Goal: Check status

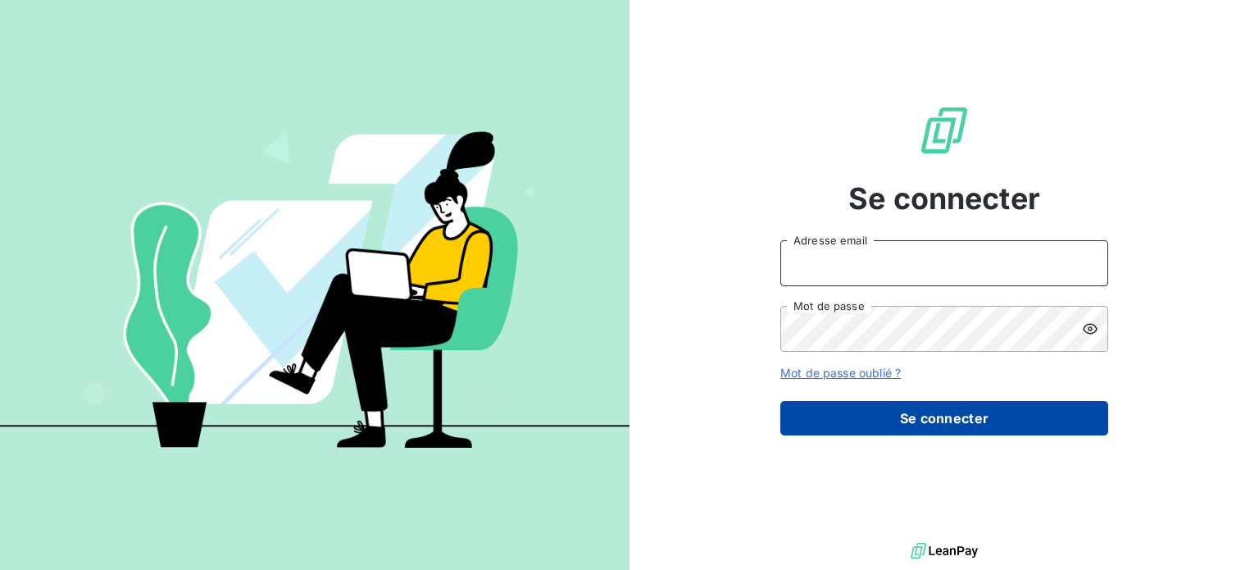
type input "laurence@toutapprendre.com"
click at [903, 435] on button "Se connecter" at bounding box center [945, 418] width 328 height 34
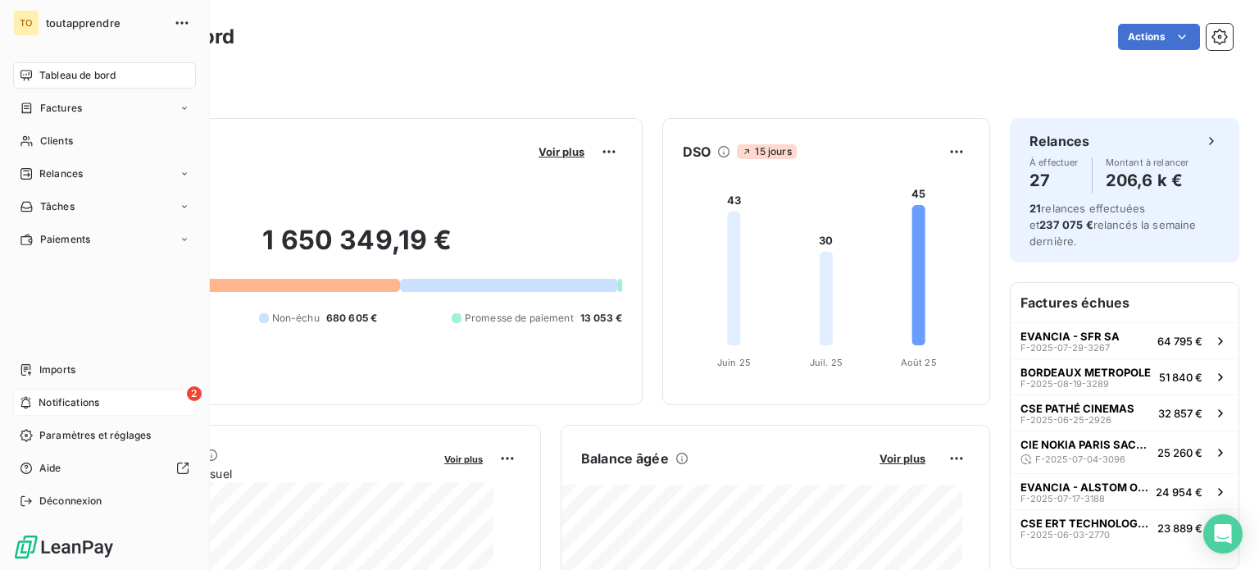
click at [99, 397] on span "Notifications" at bounding box center [69, 402] width 61 height 15
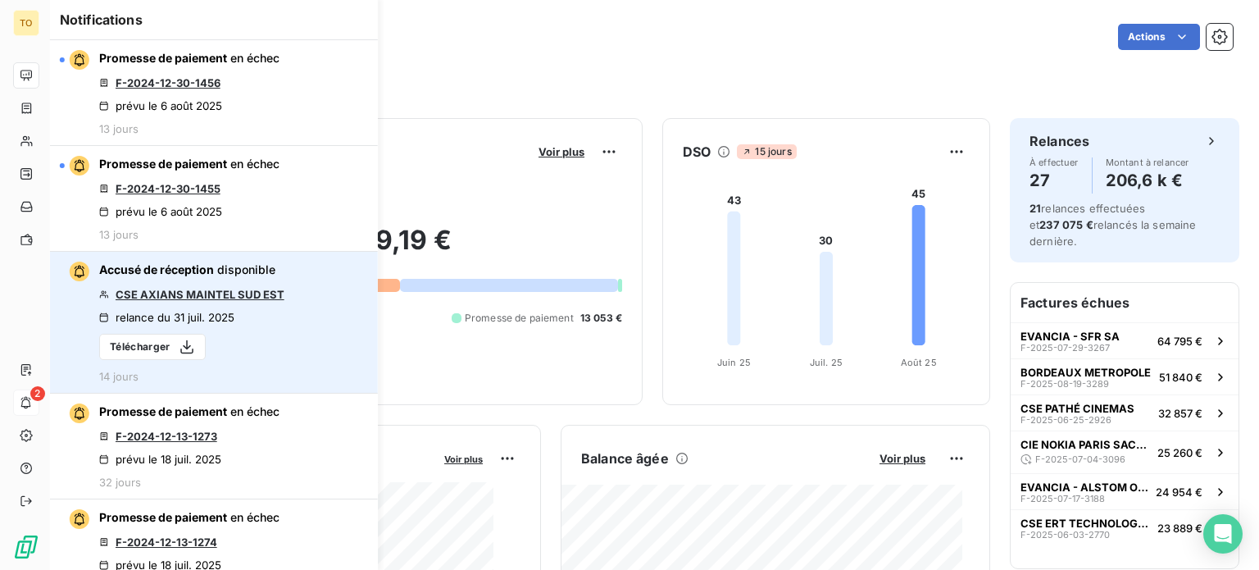
click at [248, 301] on link "CSE AXIANS MAINTEL SUD EST" at bounding box center [200, 294] width 169 height 13
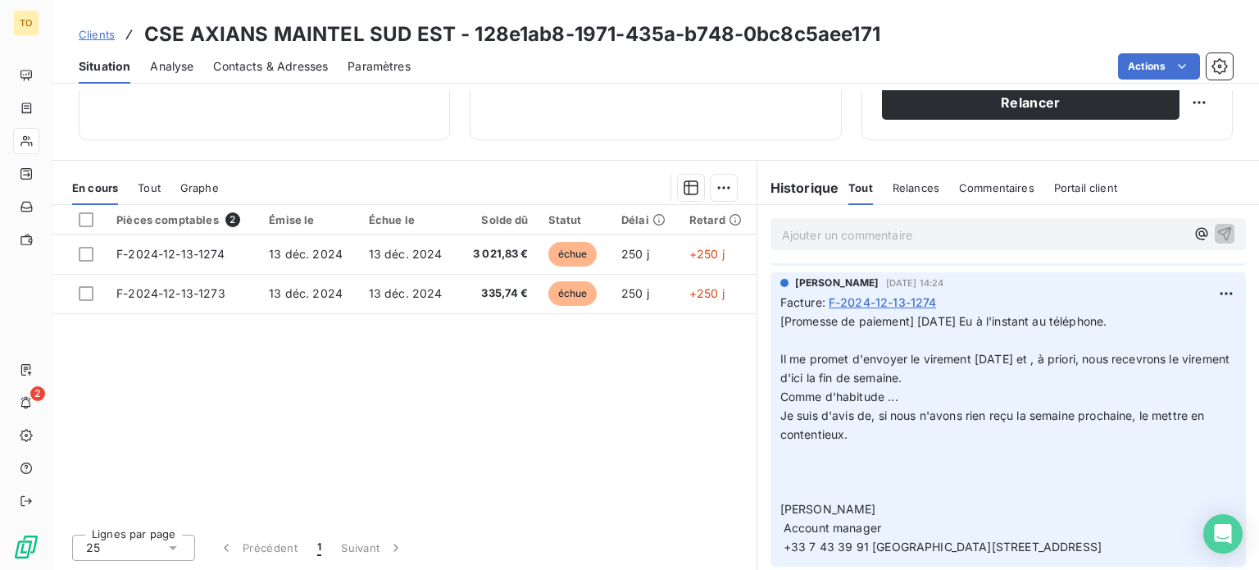
scroll to position [603, 0]
click at [532, 447] on div "Pièces comptables 2 Émise le Échue le Solde dû Statut Délai Retard F-2024-12-13…" at bounding box center [404, 363] width 704 height 316
